Goal: Transaction & Acquisition: Purchase product/service

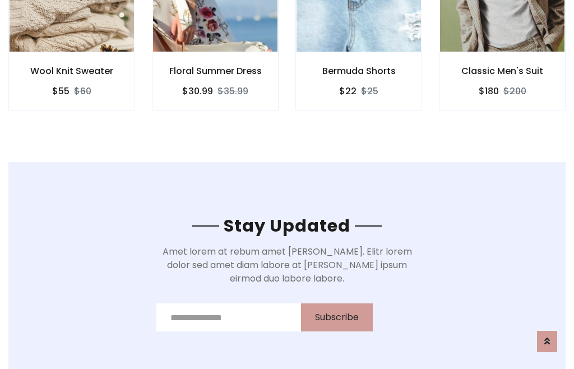
scroll to position [1687, 0]
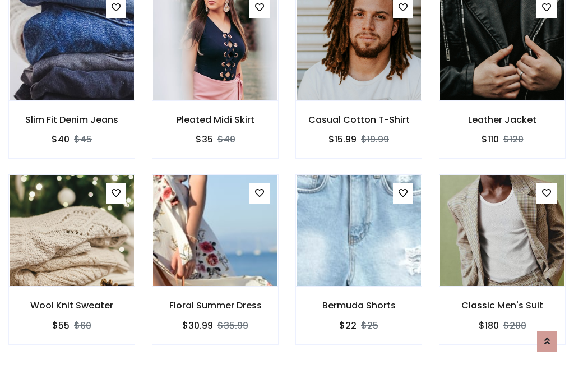
click at [287, 184] on div "Bermuda Shorts $22 $25" at bounding box center [358, 266] width 143 height 185
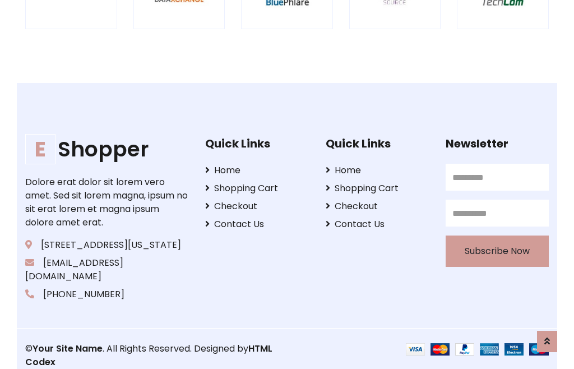
scroll to position [2132, 0]
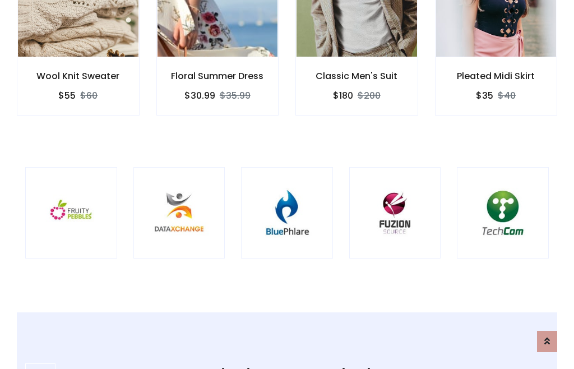
click at [287, 184] on img at bounding box center [287, 213] width 64 height 64
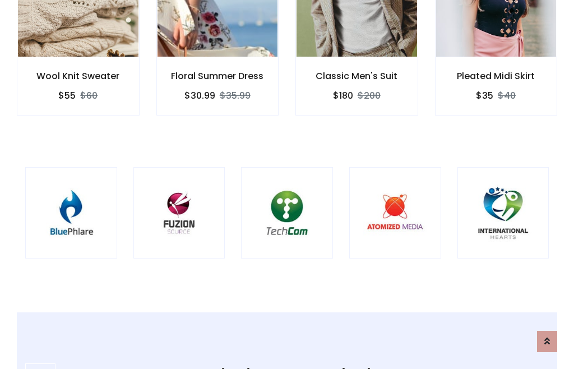
click at [287, 184] on img at bounding box center [287, 213] width 64 height 64
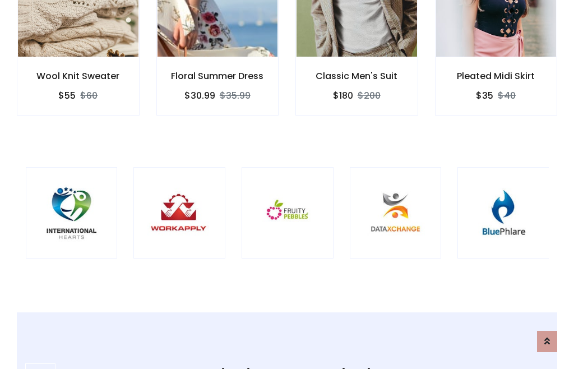
click at [287, 184] on img at bounding box center [287, 213] width 64 height 64
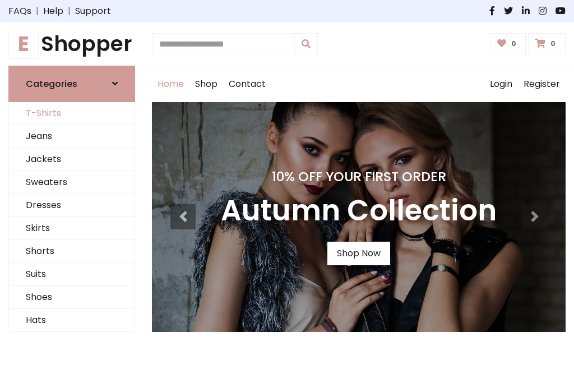
click at [72, 113] on link "T-Shirts" at bounding box center [71, 113] width 125 height 23
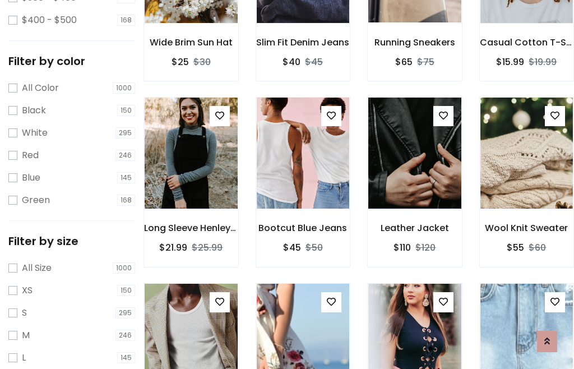
scroll to position [104, 0]
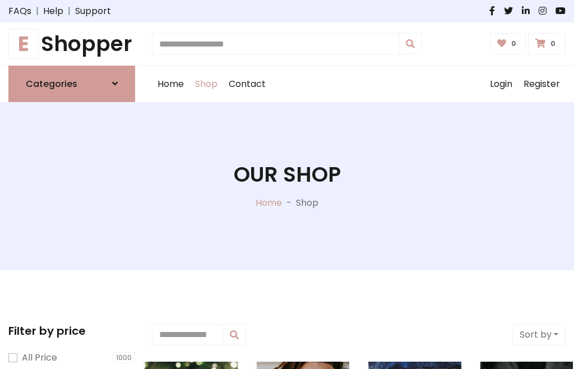
click at [72, 44] on h1 "E Shopper" at bounding box center [71, 43] width 127 height 25
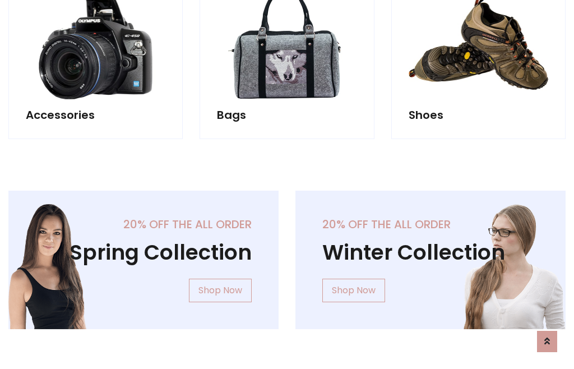
scroll to position [1088, 0]
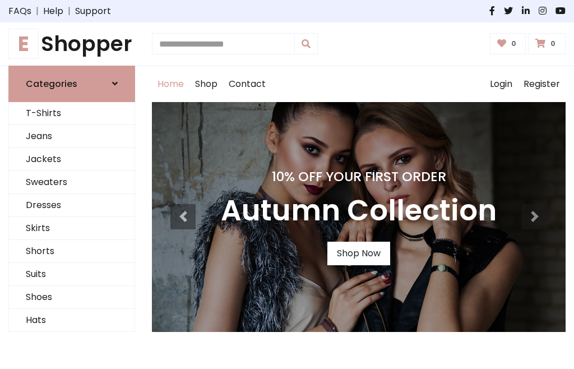
scroll to position [367, 0]
